Goal: Check status: Check status

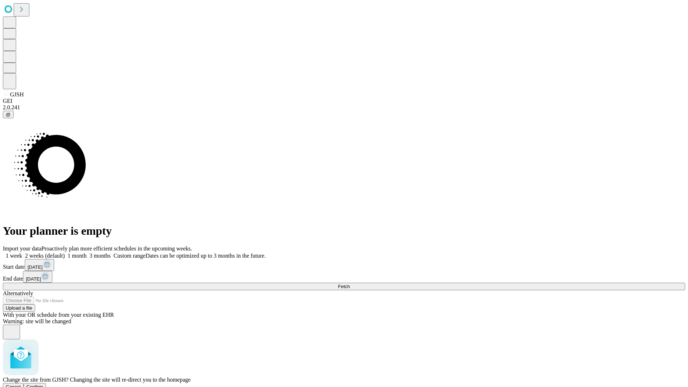
click at [43, 384] on span "Confirm" at bounding box center [35, 386] width 17 height 5
click at [22, 253] on label "1 week" at bounding box center [12, 256] width 19 height 6
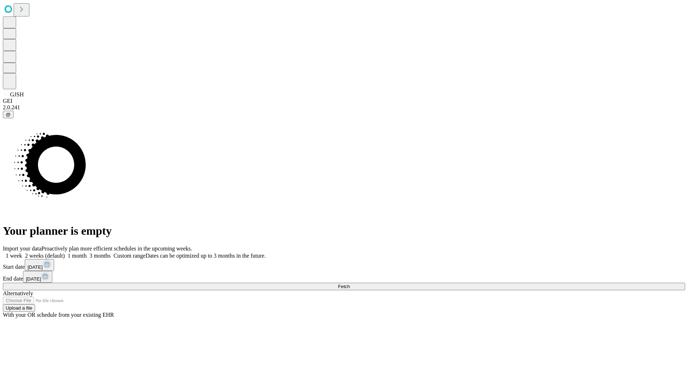
click at [350, 284] on span "Fetch" at bounding box center [344, 286] width 12 height 5
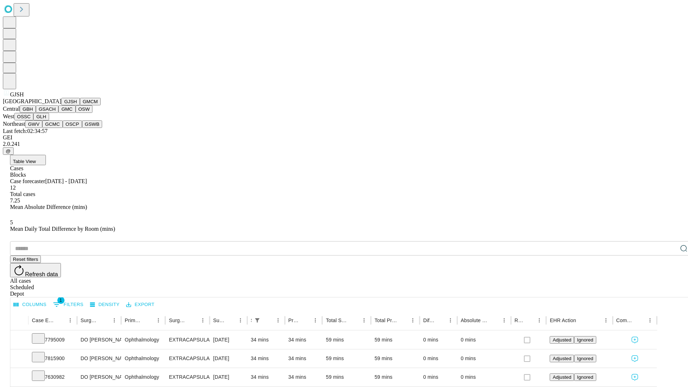
click at [80, 105] on button "GMCM" at bounding box center [90, 102] width 21 height 8
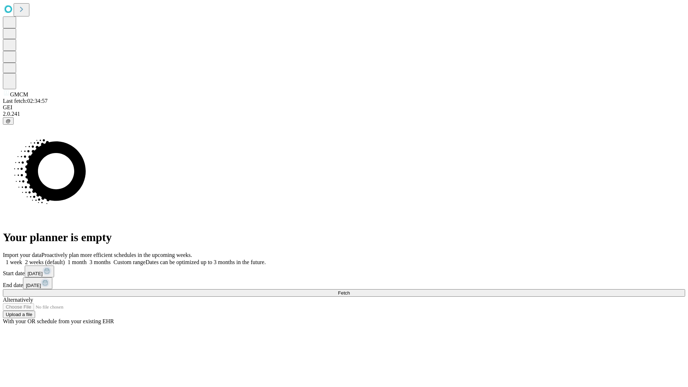
click at [22, 259] on label "1 week" at bounding box center [12, 262] width 19 height 6
click at [350, 290] on span "Fetch" at bounding box center [344, 292] width 12 height 5
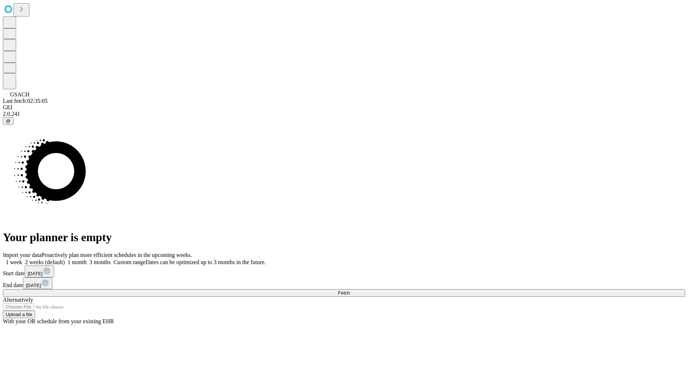
click at [22, 259] on label "1 week" at bounding box center [12, 262] width 19 height 6
click at [350, 290] on span "Fetch" at bounding box center [344, 292] width 12 height 5
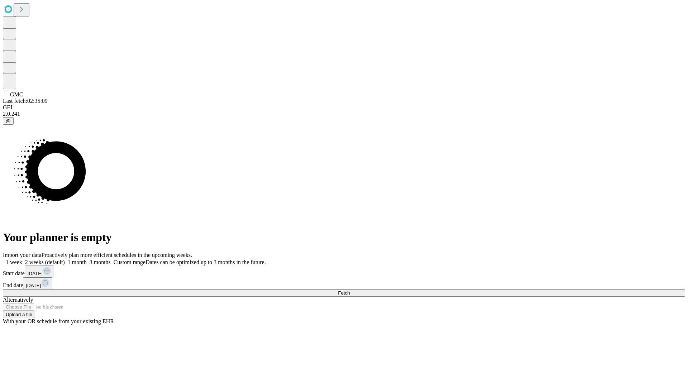
click at [22, 259] on label "1 week" at bounding box center [12, 262] width 19 height 6
click at [350, 290] on span "Fetch" at bounding box center [344, 292] width 12 height 5
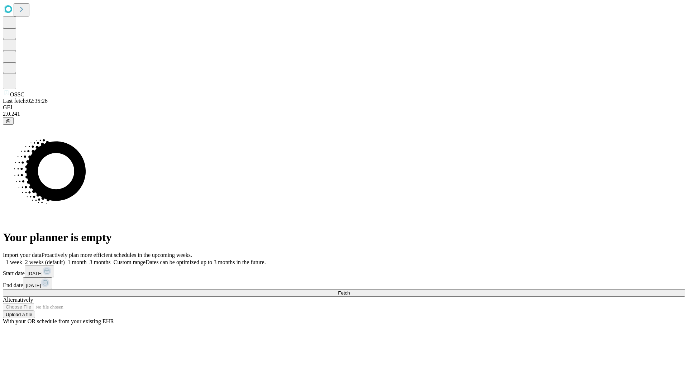
click at [350, 290] on span "Fetch" at bounding box center [344, 292] width 12 height 5
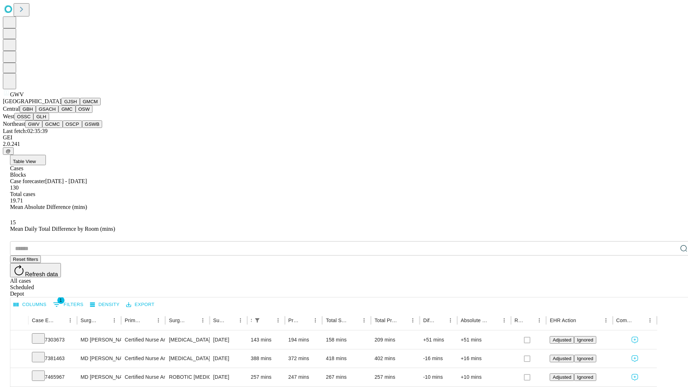
click at [56, 128] on button "GCMC" at bounding box center [52, 124] width 20 height 8
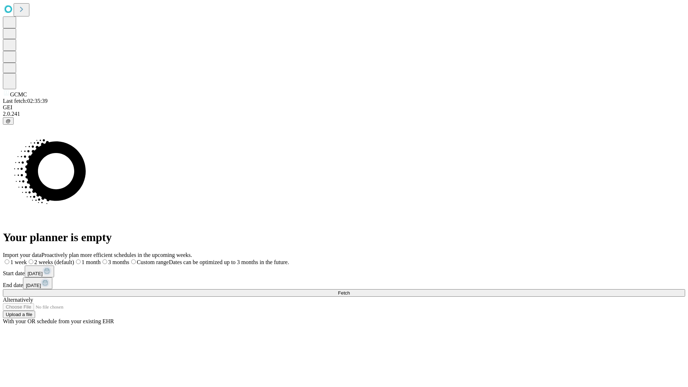
click at [27, 259] on label "1 week" at bounding box center [15, 262] width 24 height 6
click at [350, 290] on span "Fetch" at bounding box center [344, 292] width 12 height 5
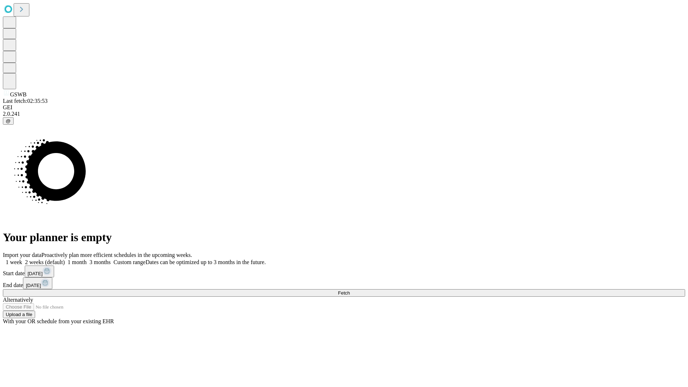
click at [350, 290] on span "Fetch" at bounding box center [344, 292] width 12 height 5
